Goal: Task Accomplishment & Management: Manage account settings

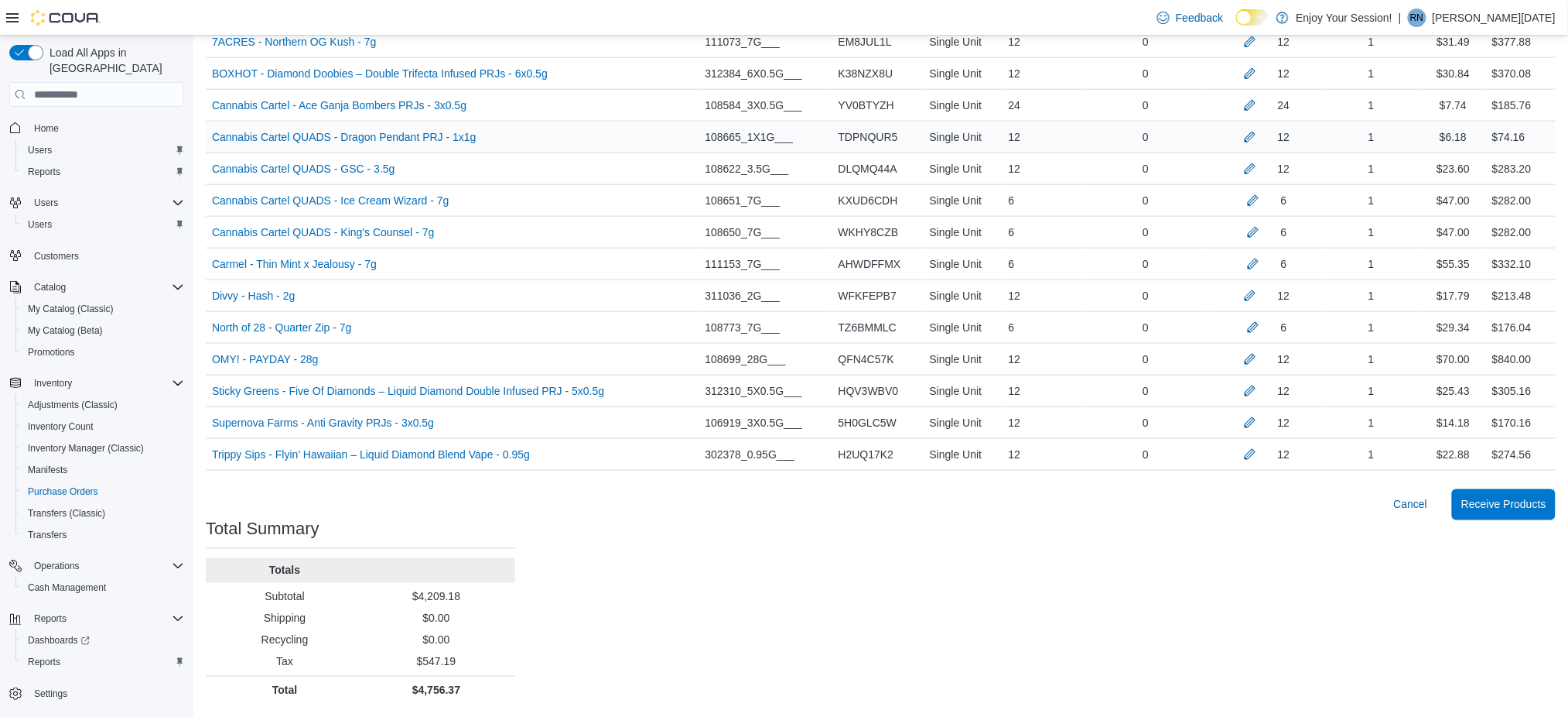
scroll to position [582, 0]
click at [409, 268] on div "Carmel - Thin Mint x Jealousy - 7g (opens in a new tab or window)" at bounding box center [453, 264] width 494 height 31
click at [1501, 496] on span "Receive Products" at bounding box center [1504, 504] width 85 height 31
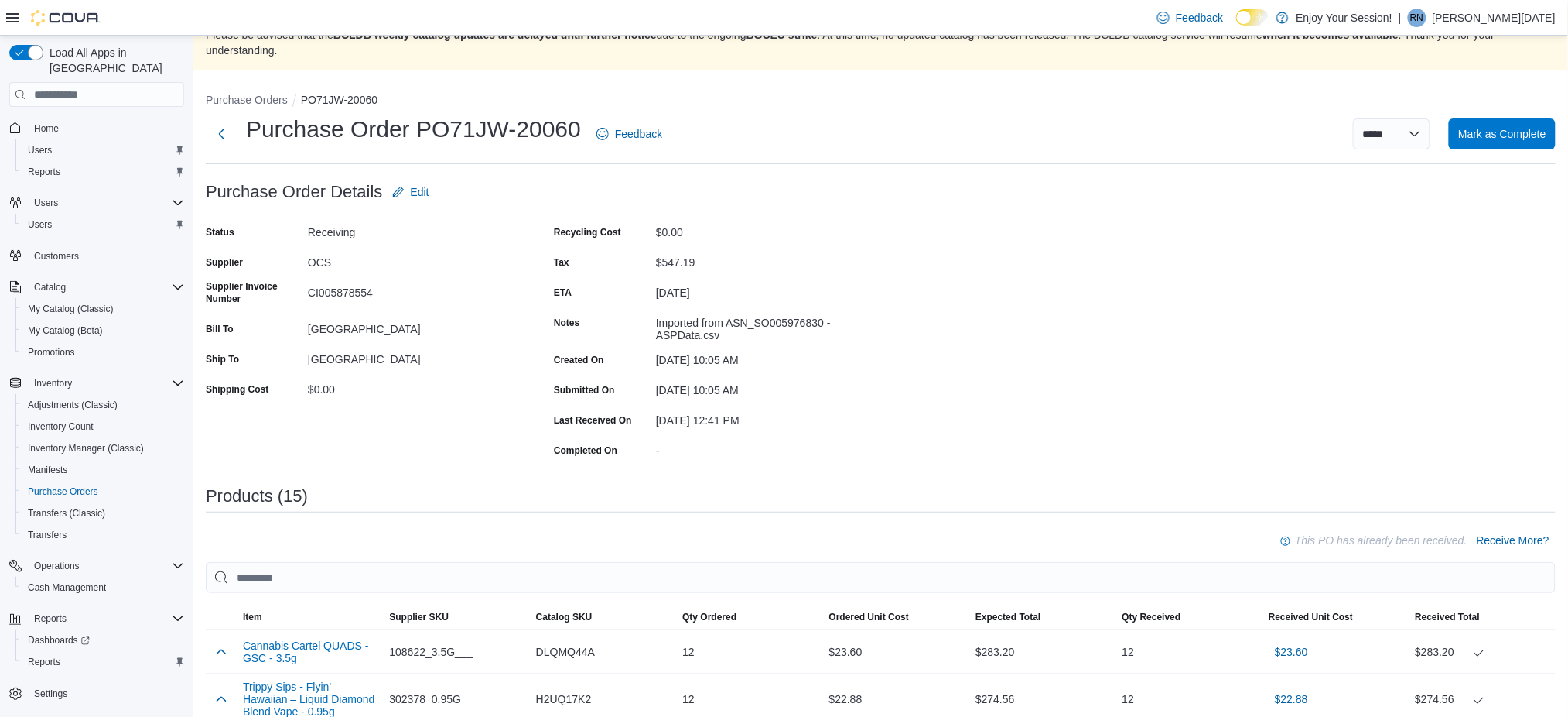
scroll to position [6, 0]
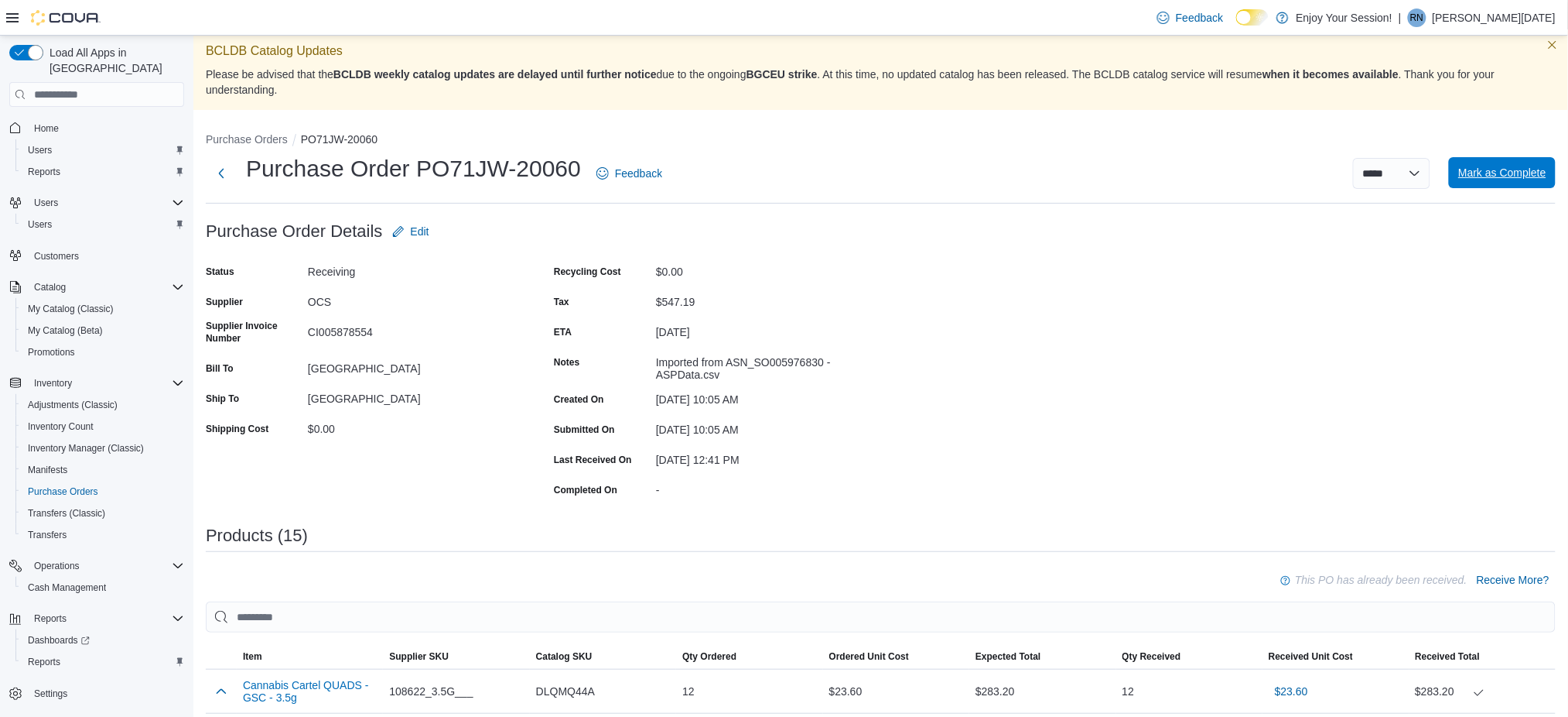
click at [1502, 177] on span "Mark as Complete" at bounding box center [1502, 173] width 89 height 15
